Goal: Task Accomplishment & Management: Use online tool/utility

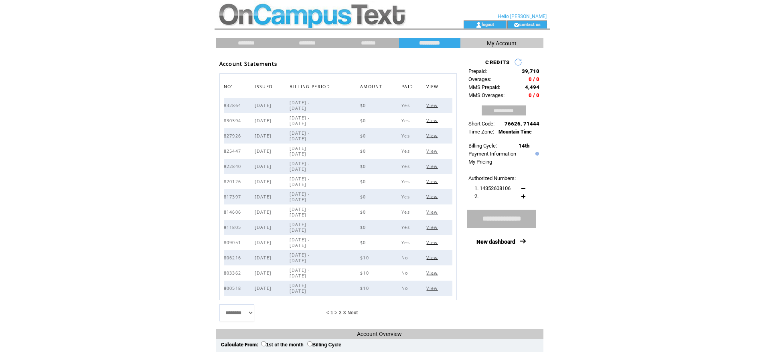
click at [374, 39] on td "*******" at bounding box center [368, 43] width 61 height 10
click at [376, 42] on input "*******" at bounding box center [369, 43] width 60 height 7
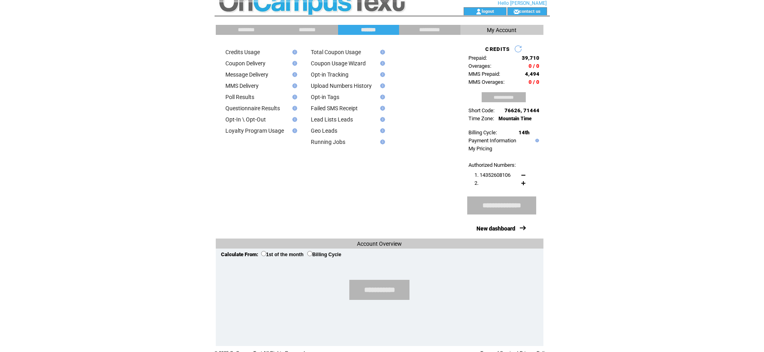
scroll to position [20, 0]
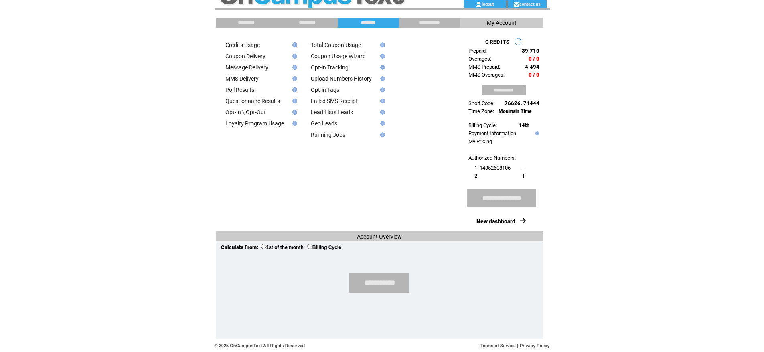
click at [257, 115] on link "Opt-In \ Opt-Out" at bounding box center [245, 112] width 41 height 6
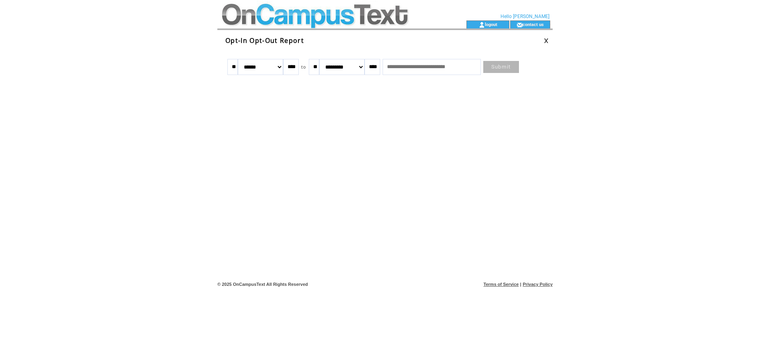
click at [546, 40] on link at bounding box center [546, 40] width 5 height 5
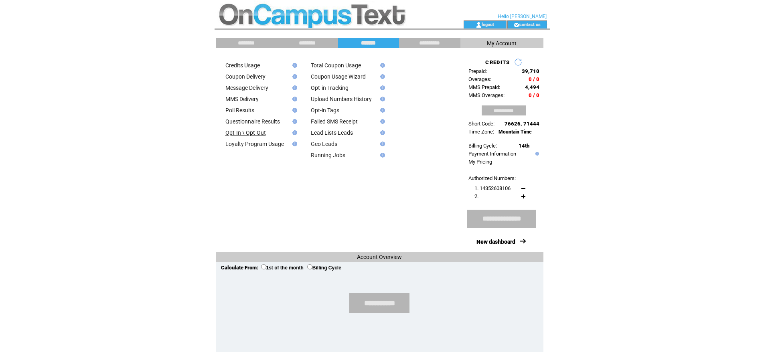
click at [238, 135] on link "Opt-In \ Opt-Out" at bounding box center [245, 133] width 41 height 6
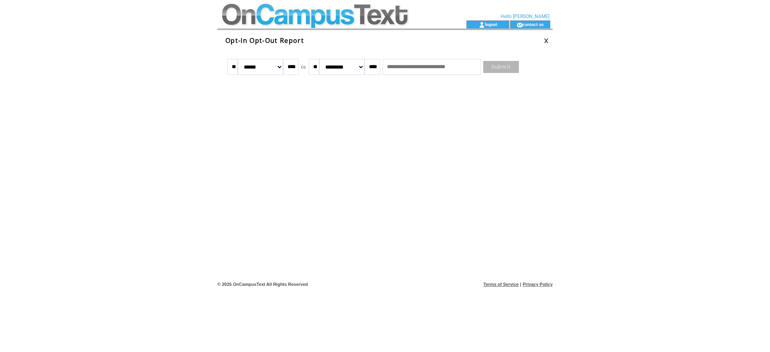
click at [283, 67] on select "******* ******** ***** ***** *** **** **** ****** ********* ******* ******** **…" at bounding box center [260, 67] width 45 height 16
click at [243, 59] on select "******* ******** ***** ***** *** **** **** ****** ********* ******* ******** **…" at bounding box center [260, 67] width 45 height 16
click at [518, 71] on link "Submit" at bounding box center [501, 67] width 36 height 12
click at [451, 65] on input "text" at bounding box center [432, 67] width 98 height 16
click at [439, 68] on input "text" at bounding box center [432, 67] width 98 height 16
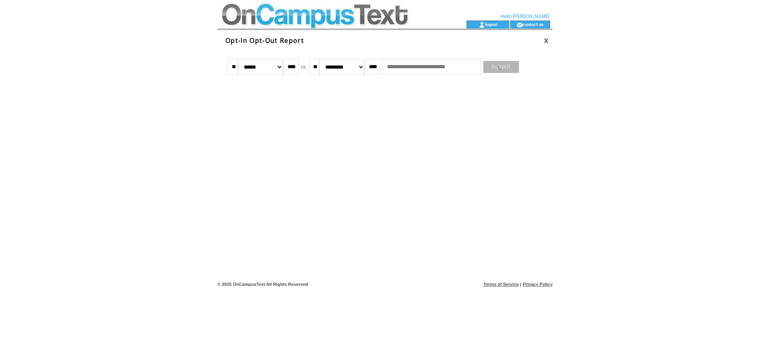
click at [468, 67] on input "text" at bounding box center [432, 67] width 98 height 16
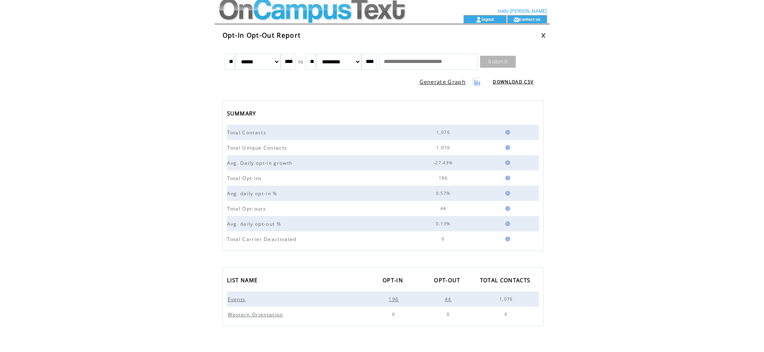
scroll to position [23, 0]
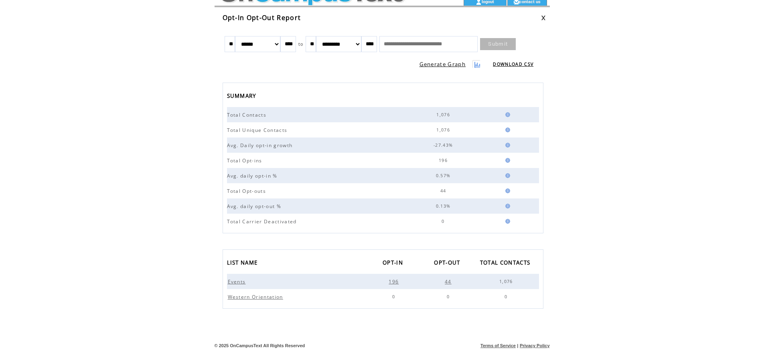
click at [449, 282] on span "44" at bounding box center [449, 281] width 9 height 7
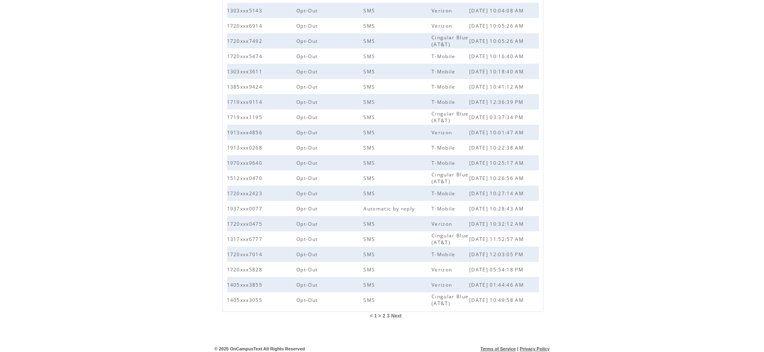
scroll to position [136, 0]
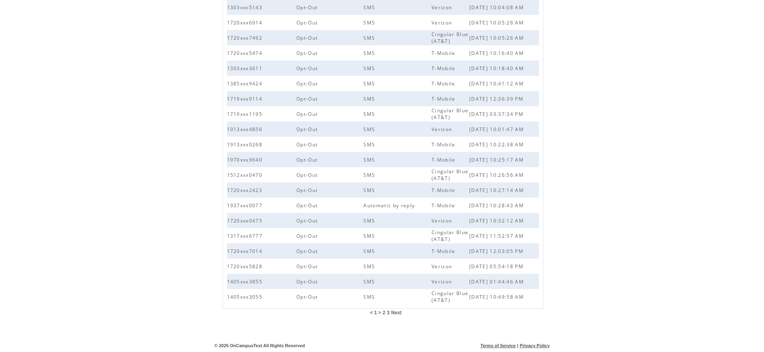
click at [388, 313] on span "3" at bounding box center [388, 313] width 3 height 6
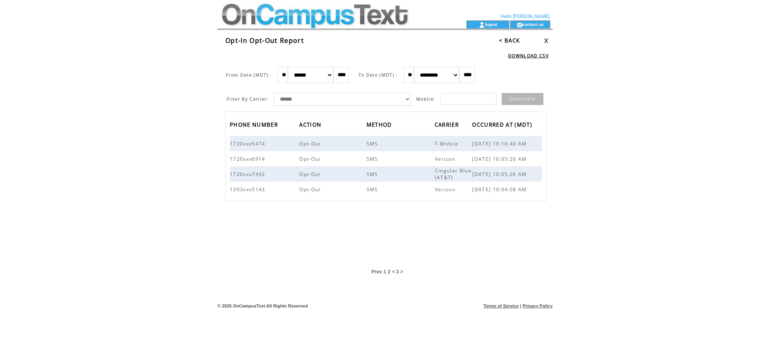
click at [391, 273] on td "2" at bounding box center [390, 272] width 4 height 6
click at [388, 272] on span "2" at bounding box center [389, 272] width 3 height 6
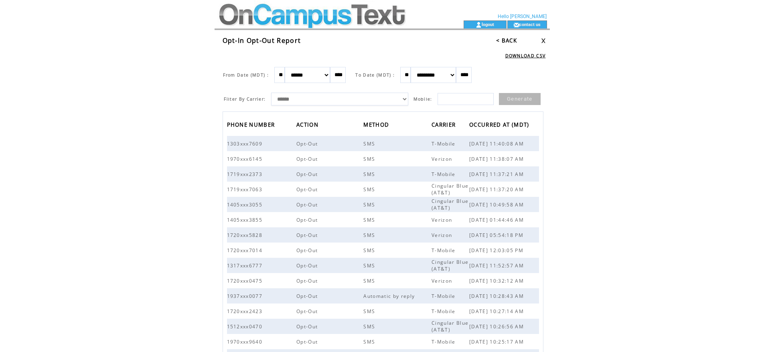
scroll to position [136, 0]
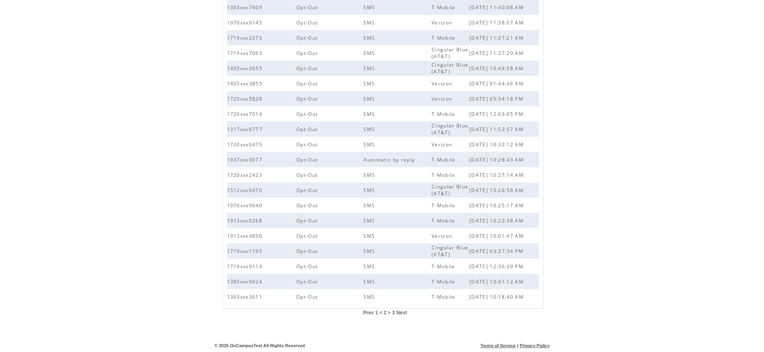
click at [376, 314] on span "1" at bounding box center [377, 313] width 3 height 6
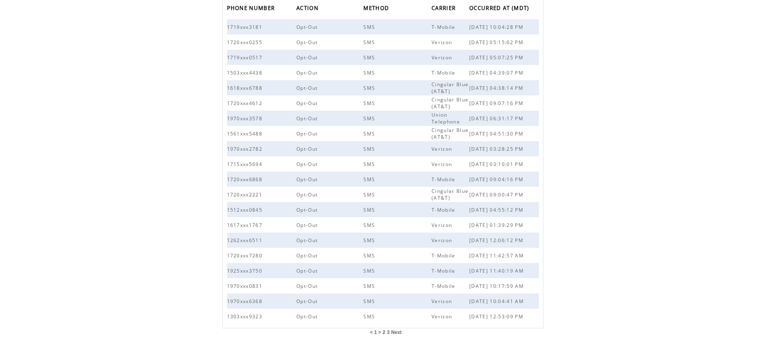
scroll to position [120, 0]
